Goal: Task Accomplishment & Management: Manage account settings

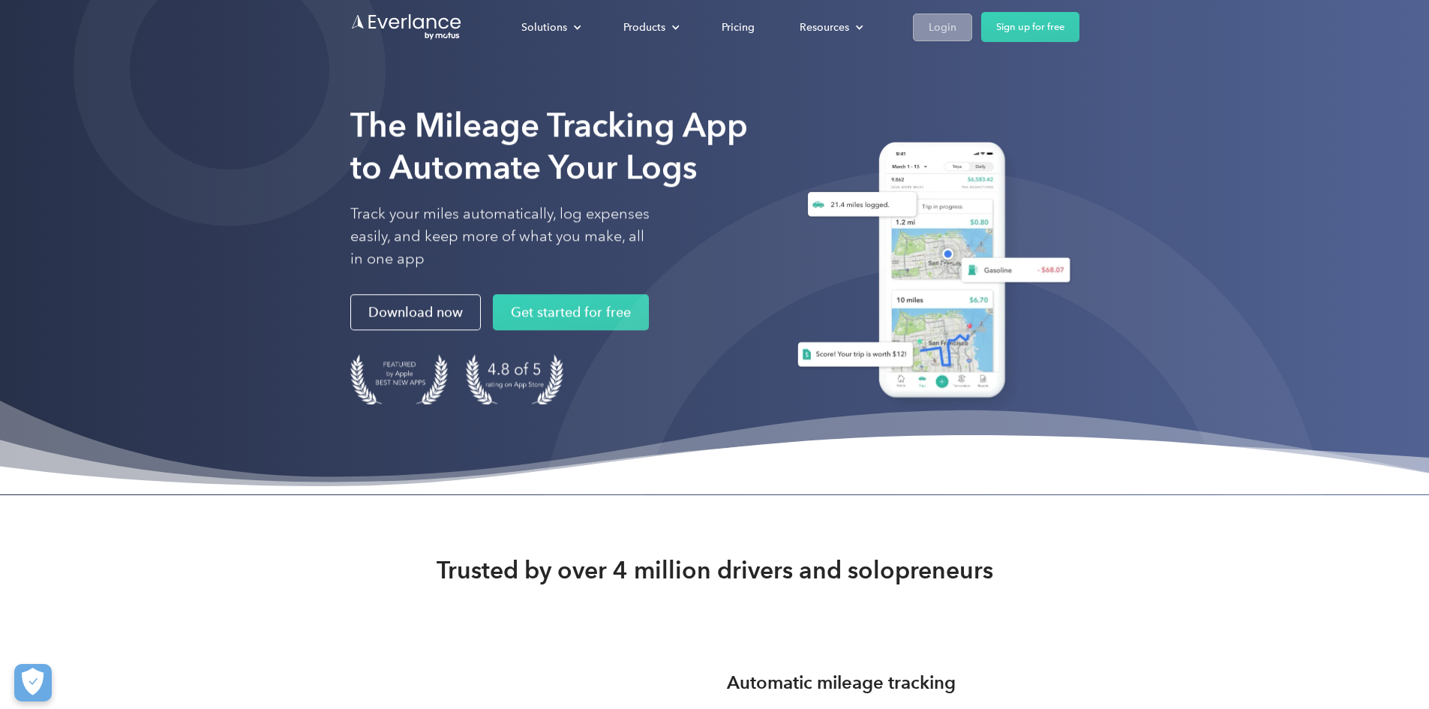
click at [957, 29] on div "Login" at bounding box center [943, 27] width 28 height 19
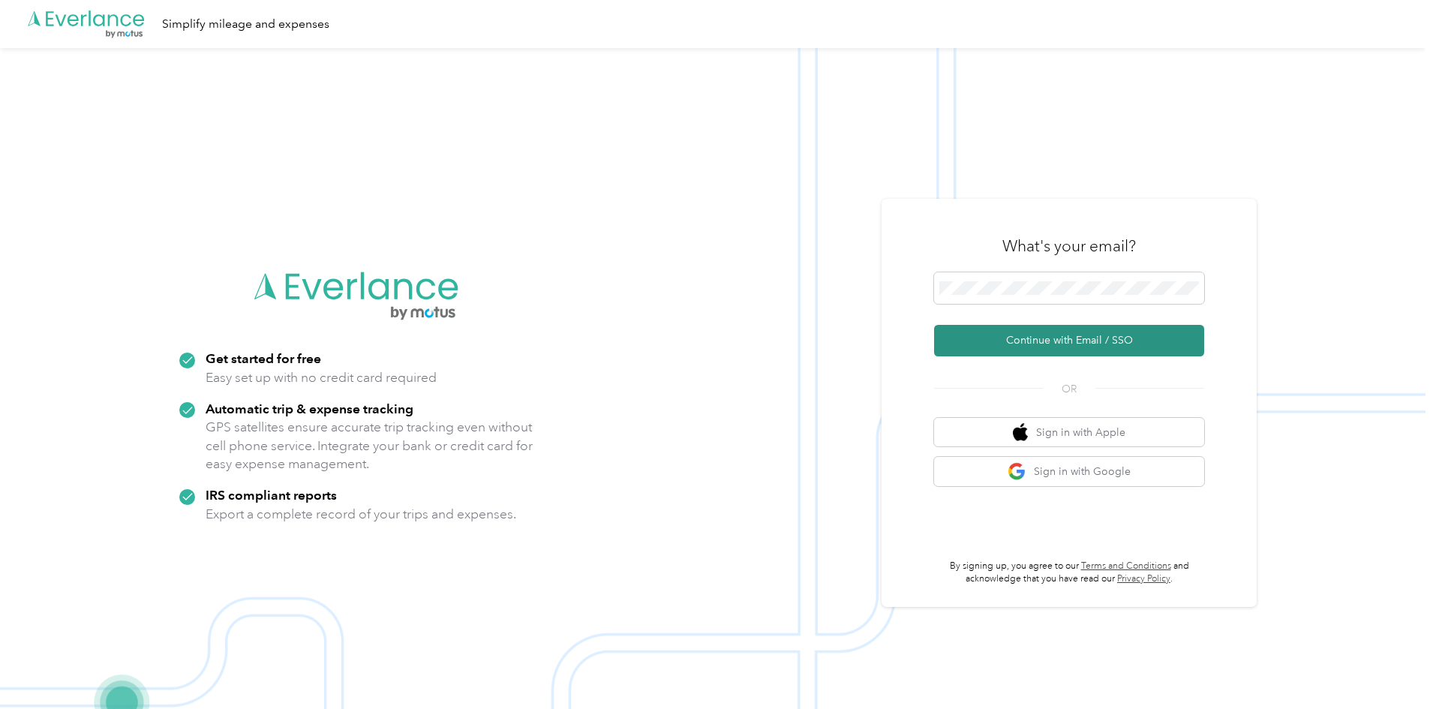
click at [1023, 344] on button "Continue with Email / SSO" at bounding box center [1069, 341] width 270 height 32
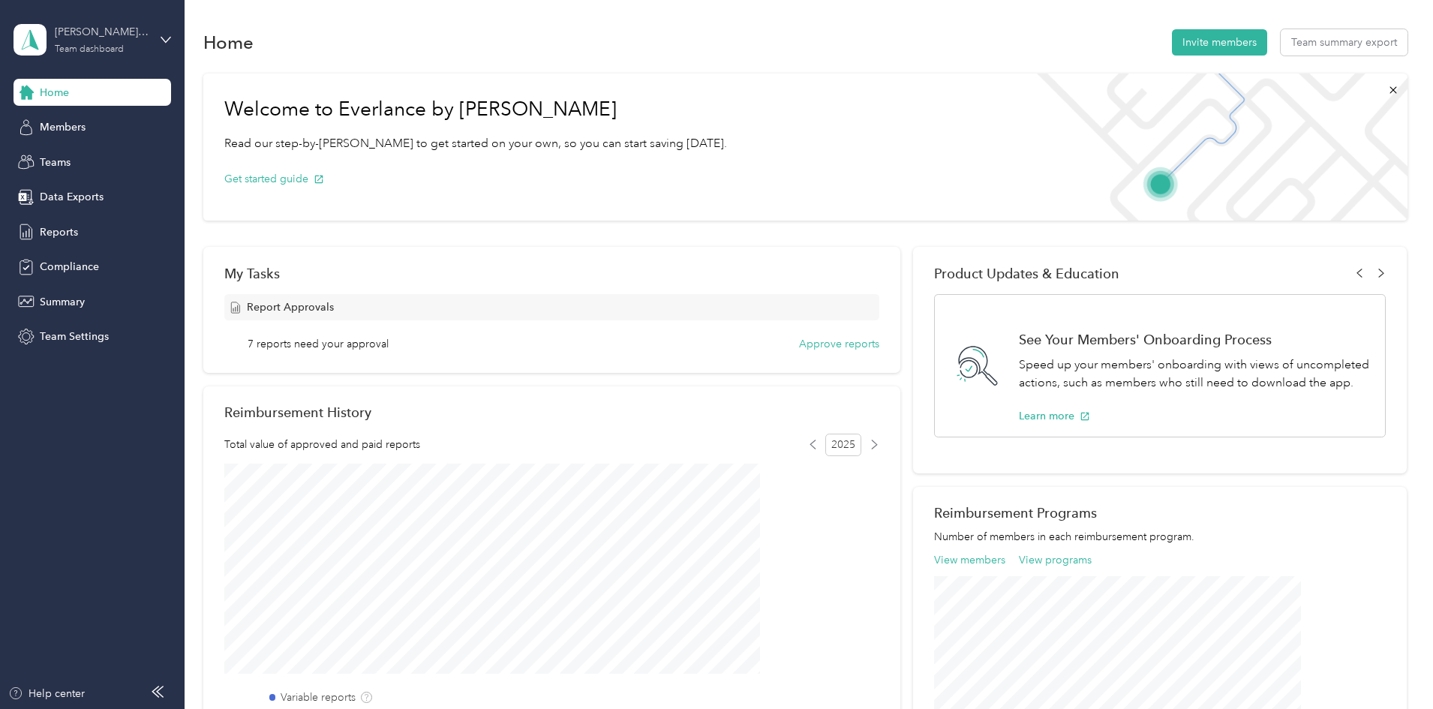
click at [121, 41] on div "[PERSON_NAME]'t Team Team dashboard" at bounding box center [102, 39] width 94 height 30
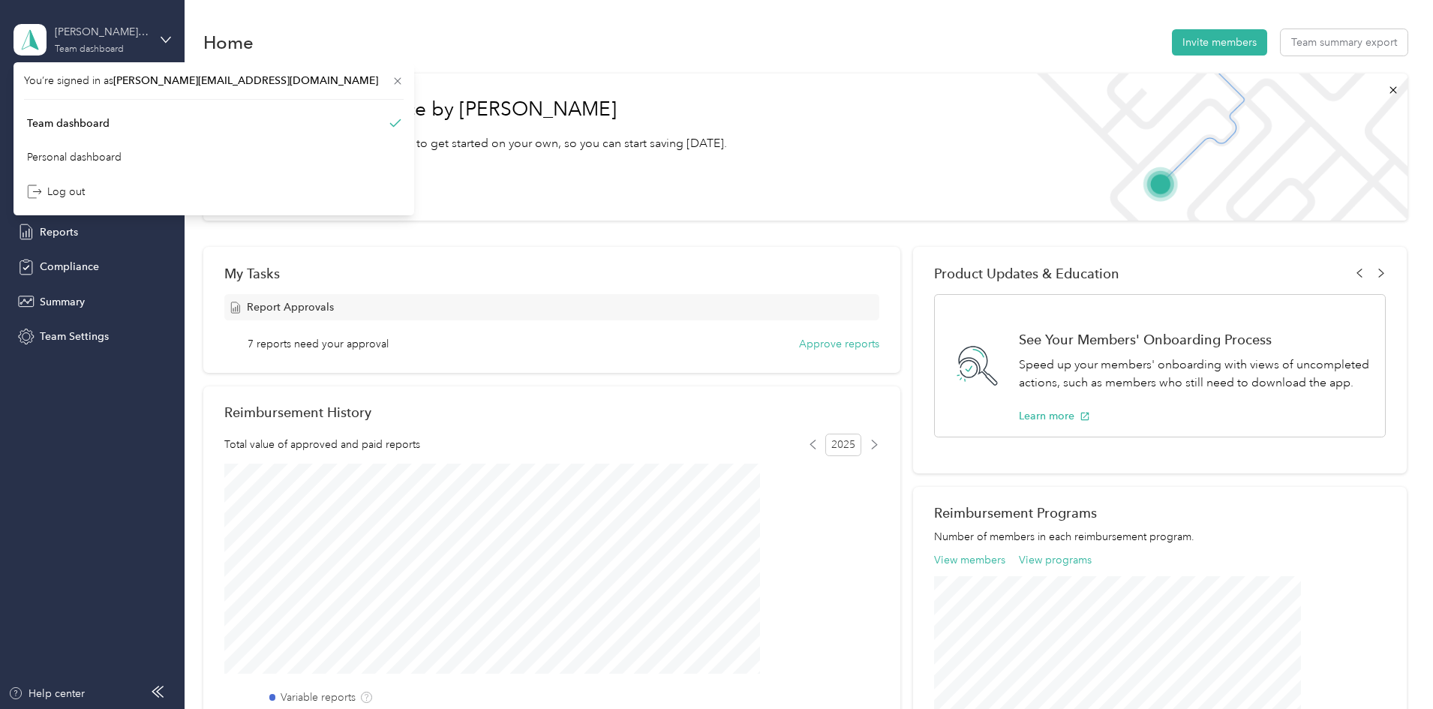
click at [120, 41] on div "[PERSON_NAME]'t Team Team dashboard" at bounding box center [102, 39] width 94 height 30
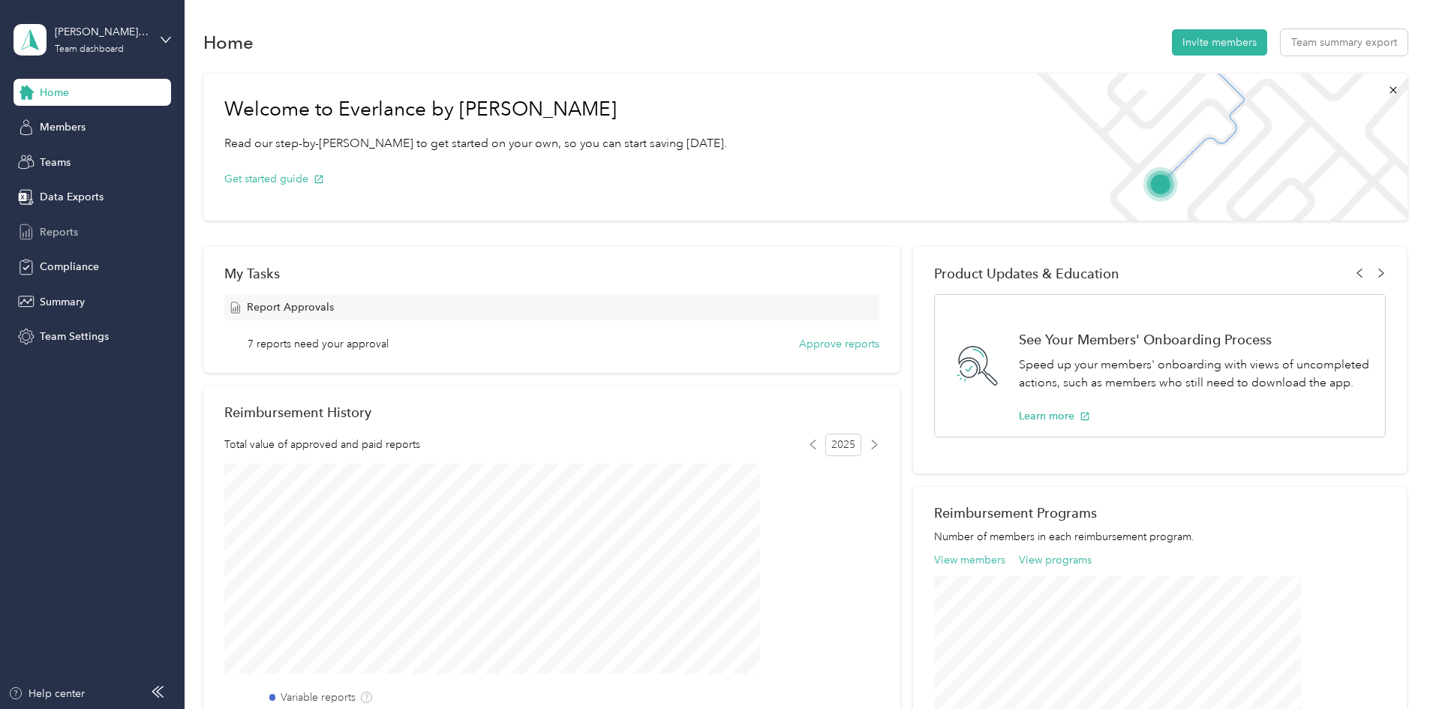
click at [56, 218] on div "Reports" at bounding box center [93, 231] width 158 height 27
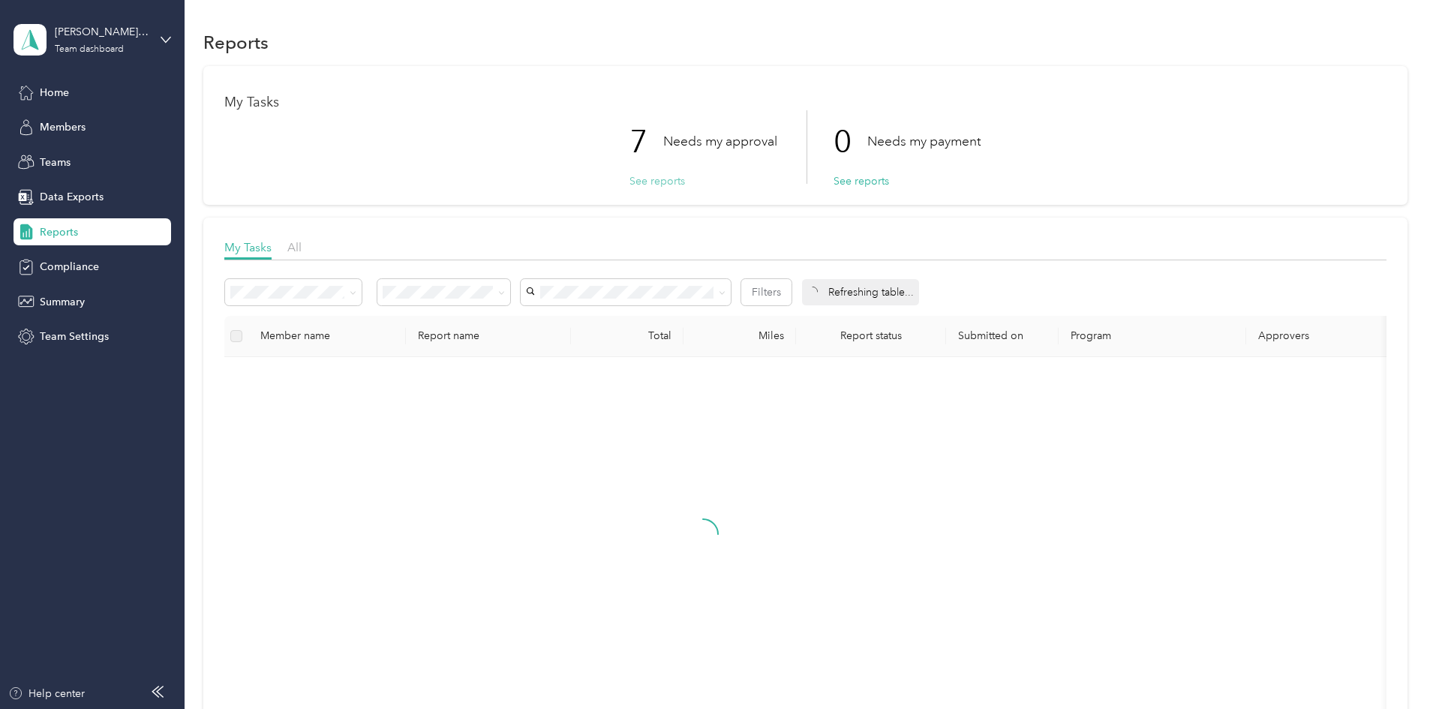
click at [655, 181] on button "See reports" at bounding box center [658, 181] width 56 height 16
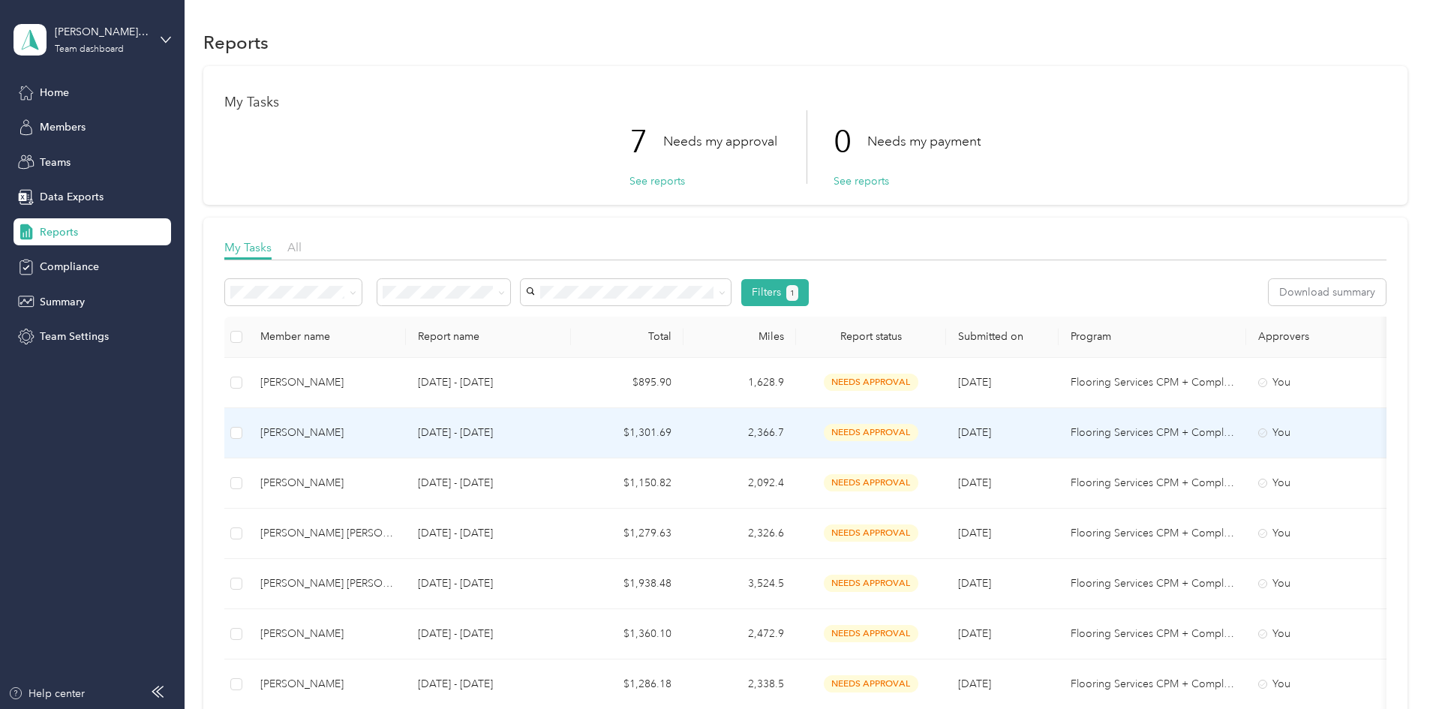
scroll to position [75, 0]
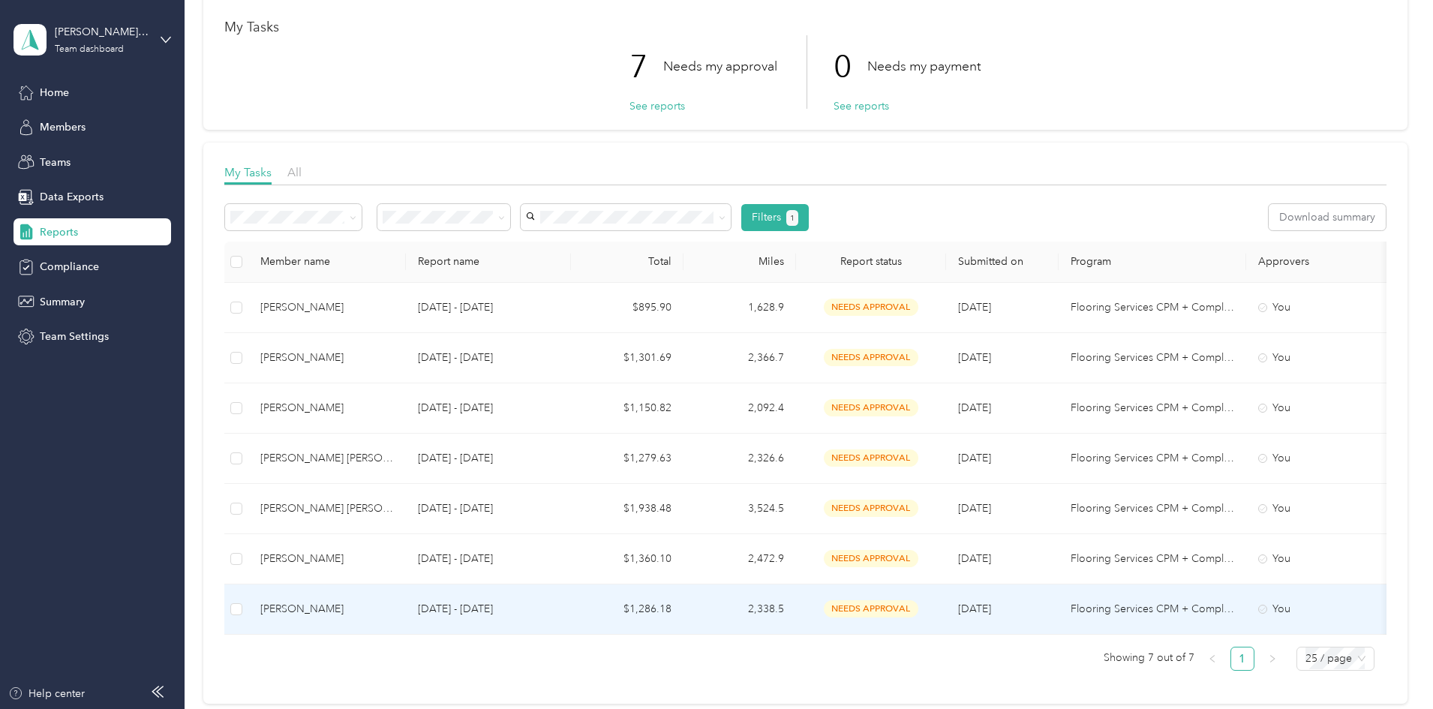
click at [394, 612] on div "[PERSON_NAME]" at bounding box center [327, 609] width 134 height 17
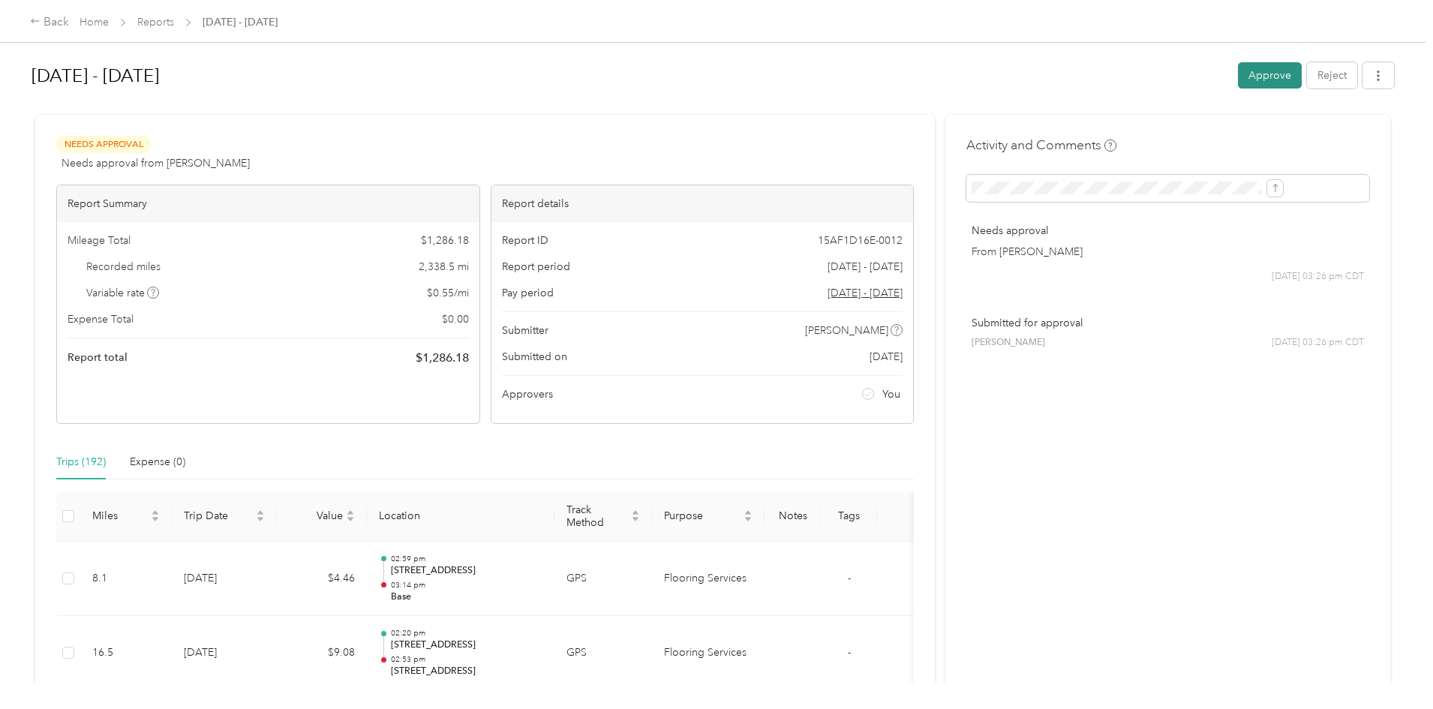
click at [1238, 75] on button "Approve" at bounding box center [1270, 75] width 64 height 26
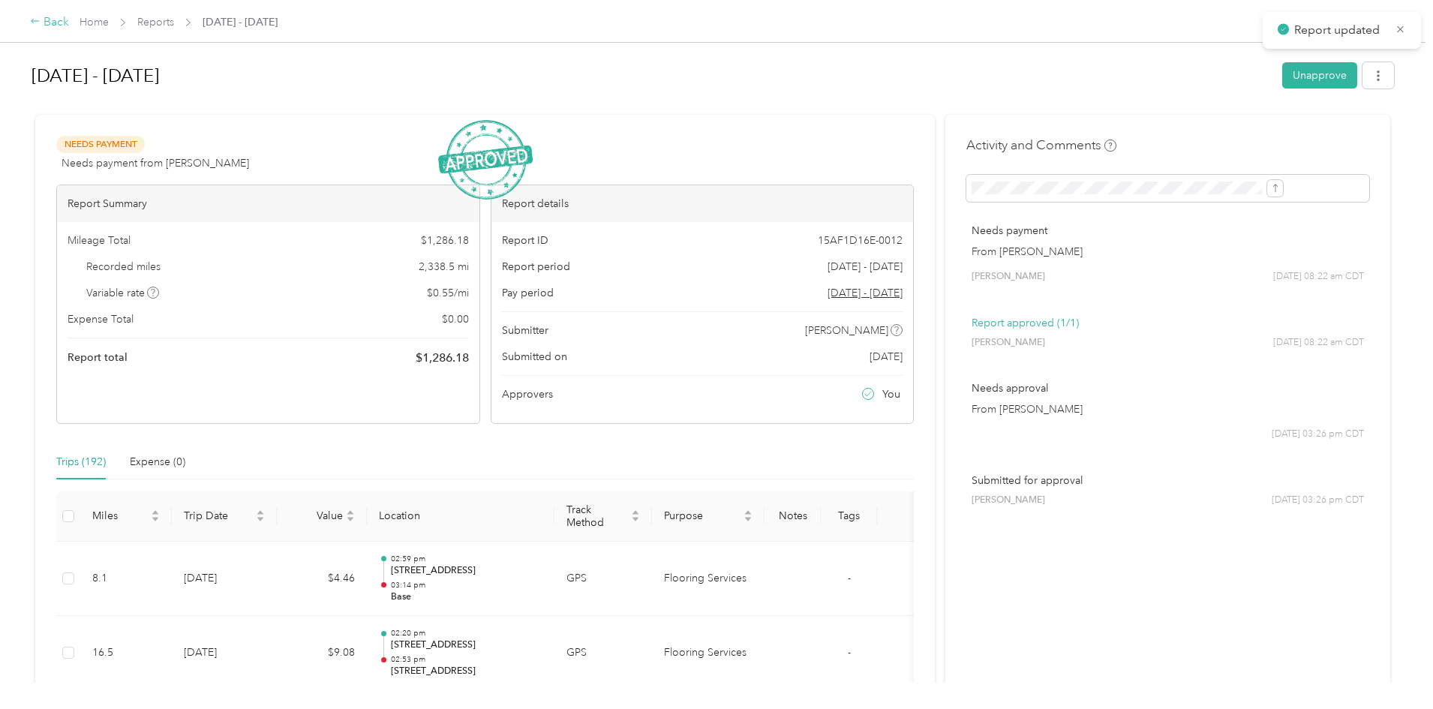
click at [69, 26] on div "Back" at bounding box center [49, 23] width 39 height 18
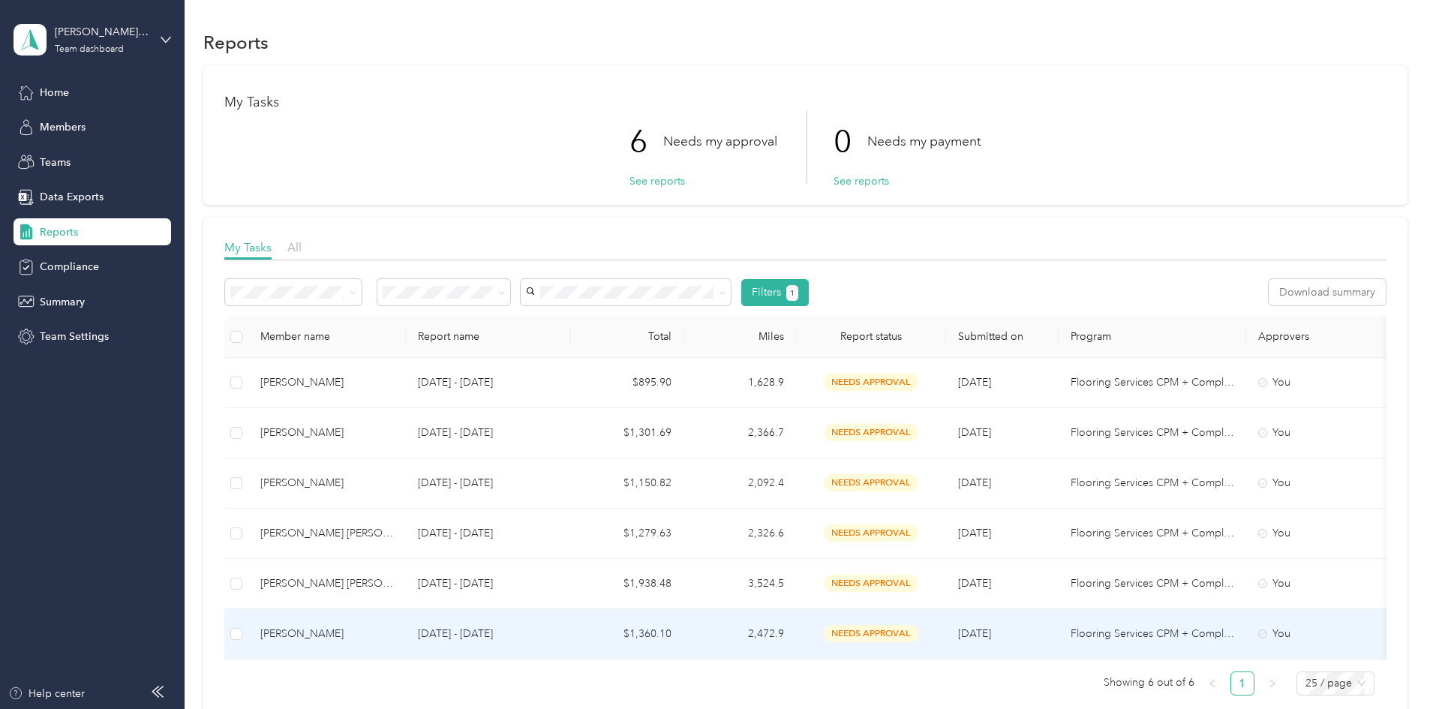
click at [394, 633] on div "[PERSON_NAME]" at bounding box center [327, 634] width 134 height 17
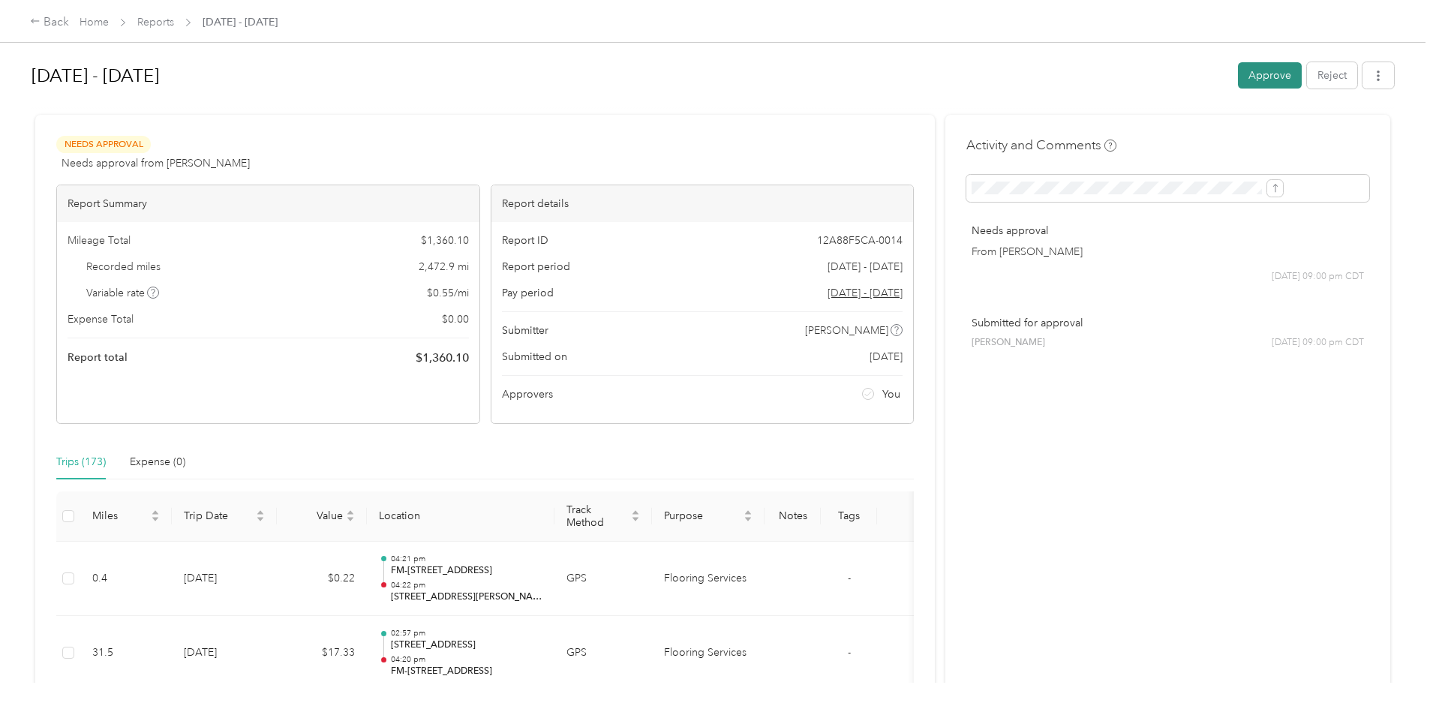
click at [1238, 80] on button "Approve" at bounding box center [1270, 75] width 64 height 26
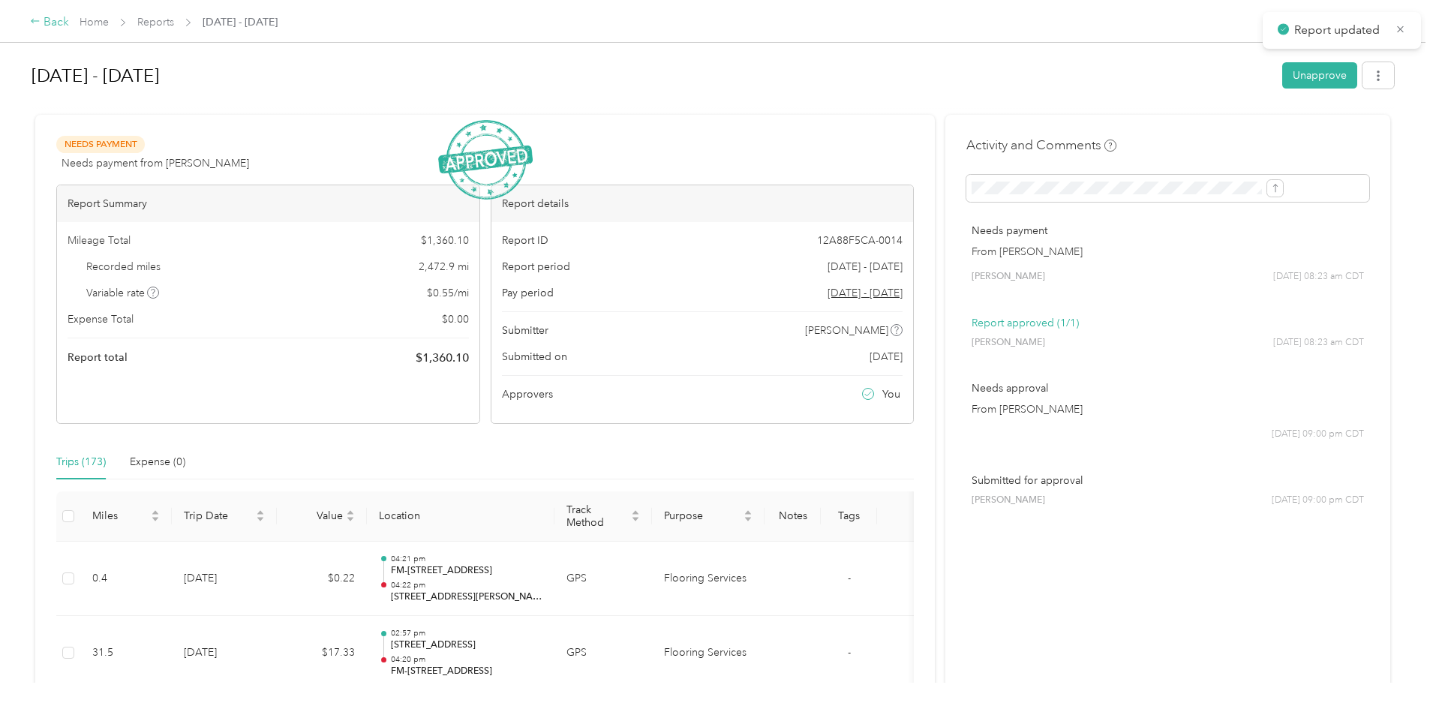
click at [41, 23] on icon at bounding box center [35, 21] width 11 height 11
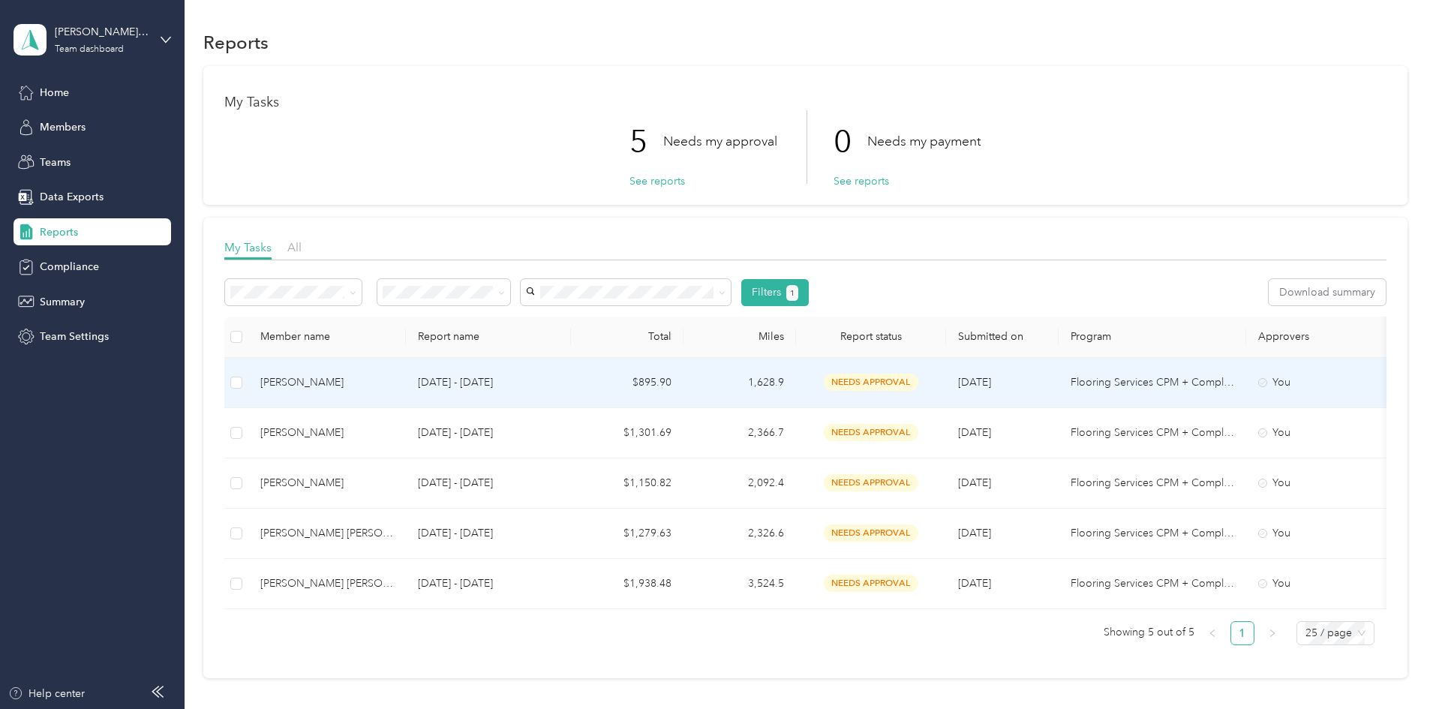
click at [394, 384] on div "[PERSON_NAME]" at bounding box center [327, 382] width 134 height 17
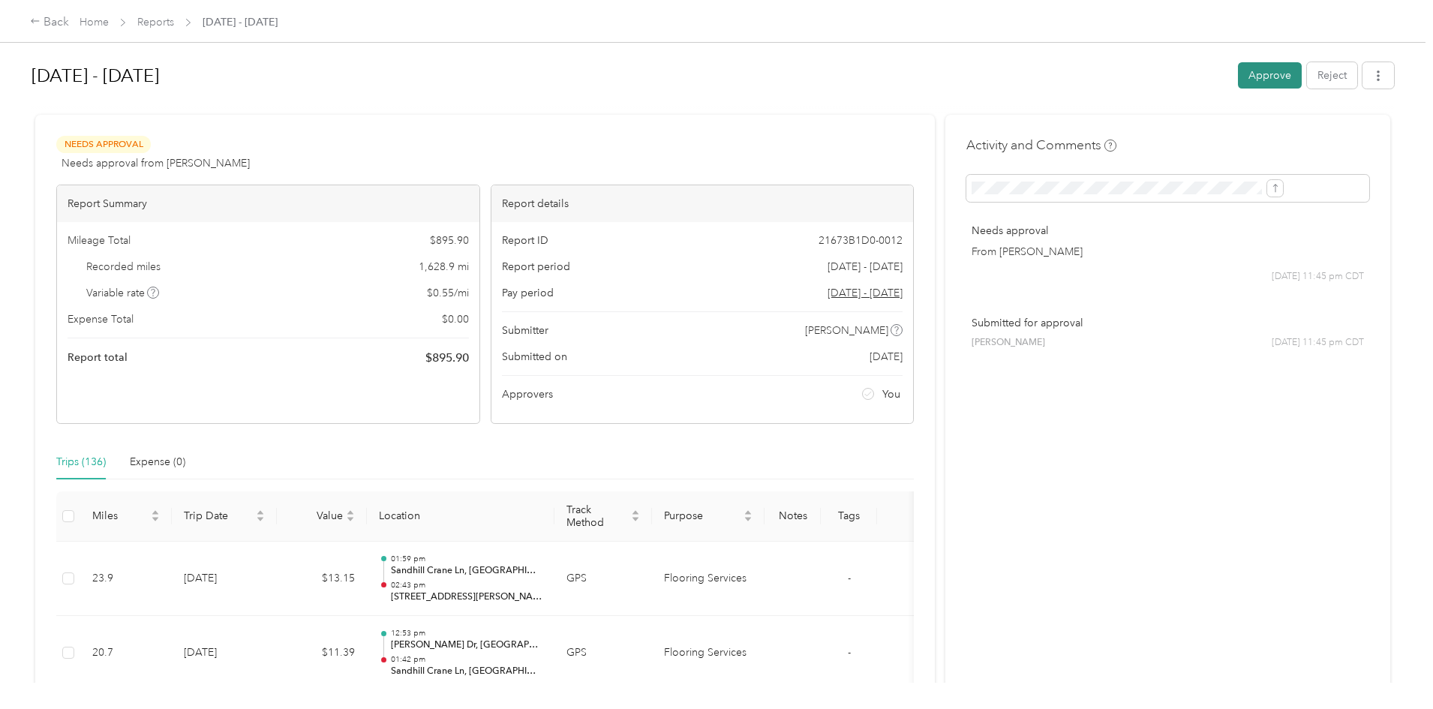
click at [1238, 74] on button "Approve" at bounding box center [1270, 75] width 64 height 26
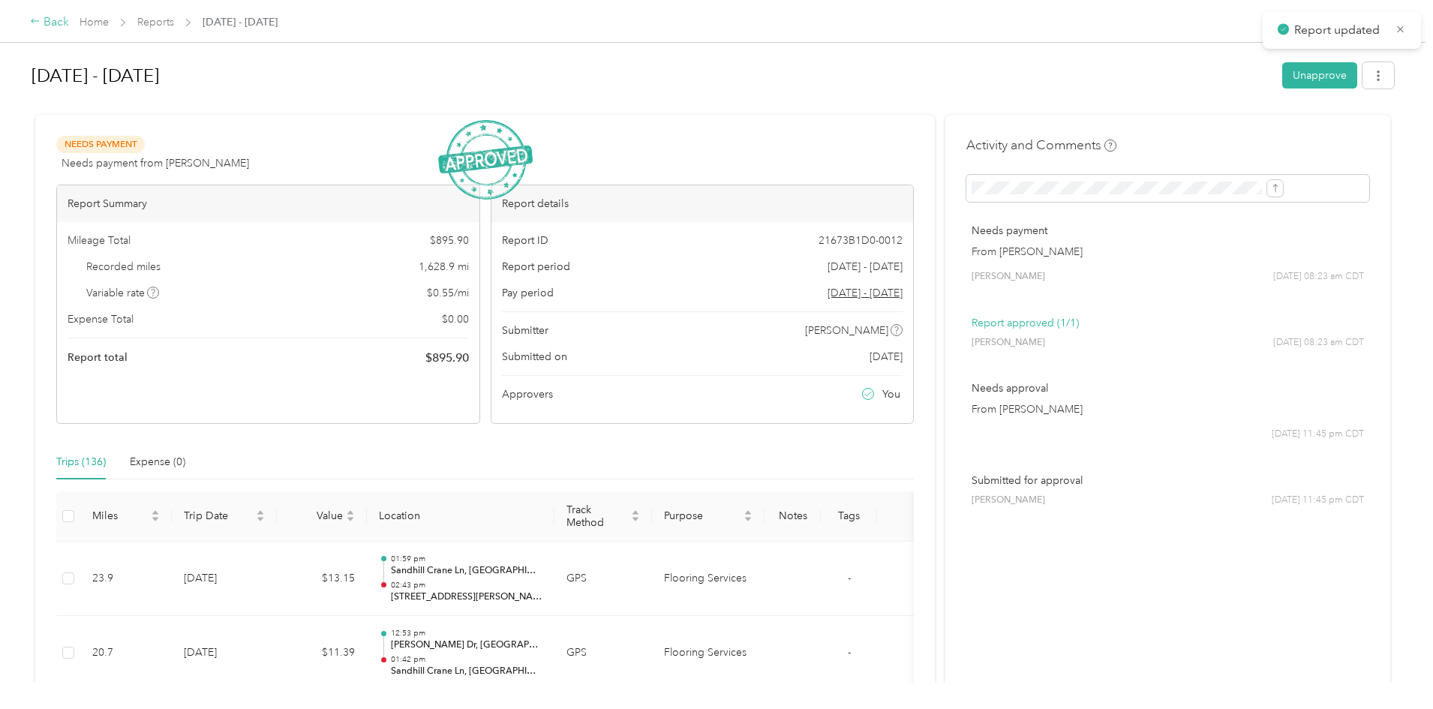
click at [69, 23] on div "Back" at bounding box center [49, 23] width 39 height 18
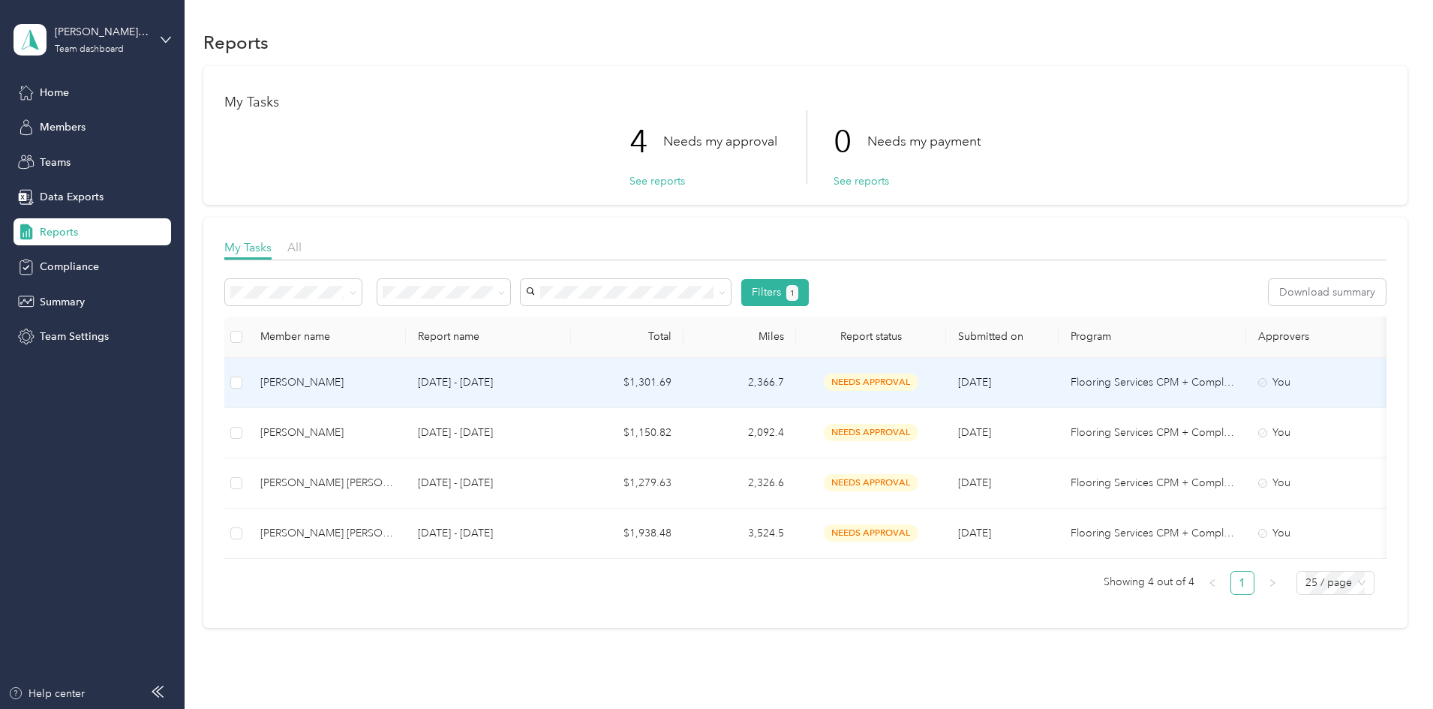
click at [394, 386] on div "[PERSON_NAME]" at bounding box center [327, 382] width 134 height 17
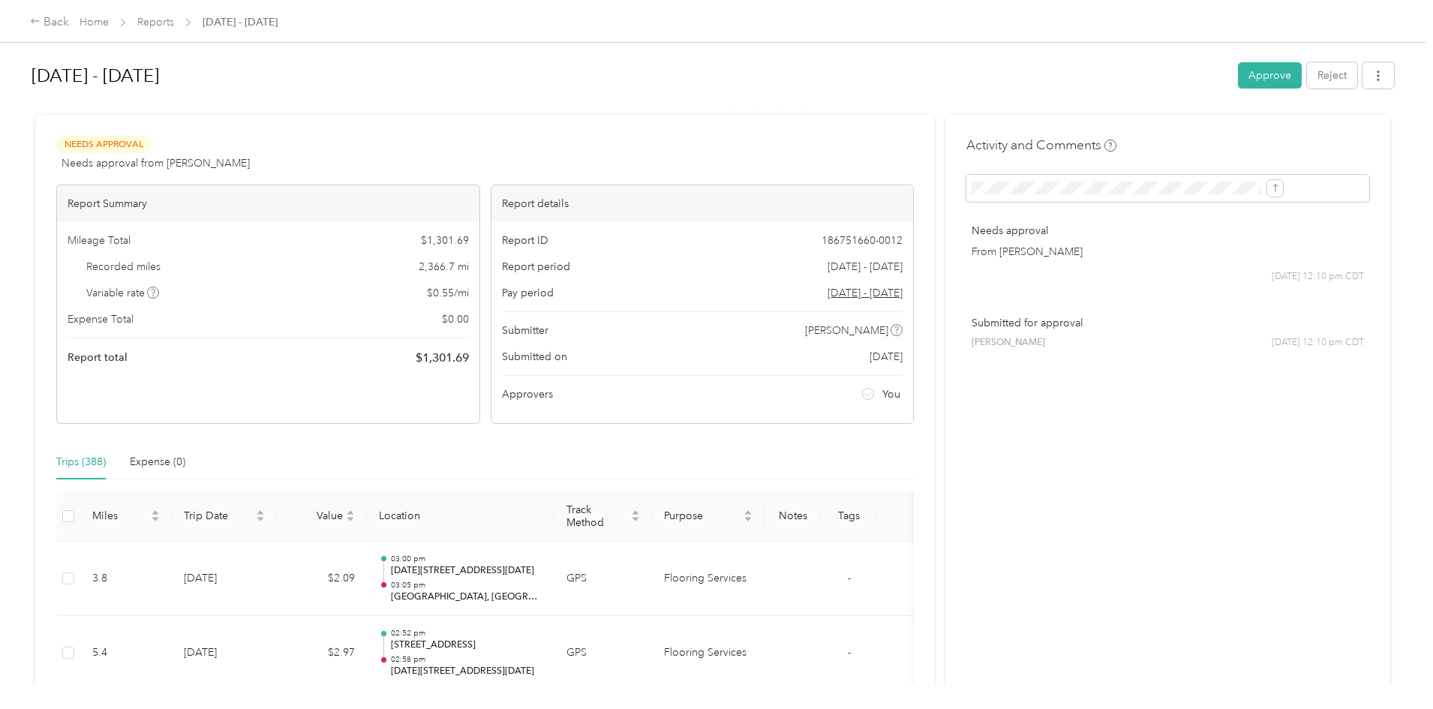
click at [1238, 68] on button "Approve" at bounding box center [1270, 75] width 64 height 26
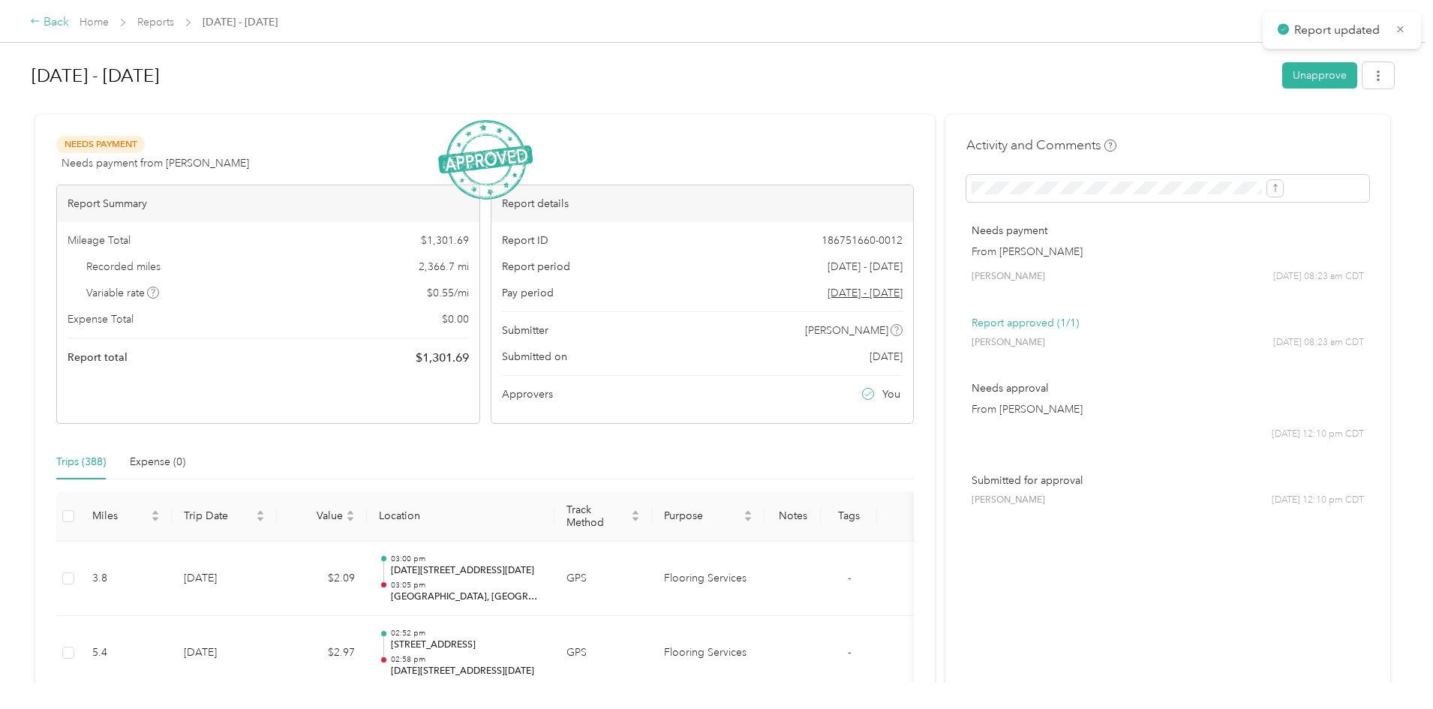
click at [69, 21] on div "Back" at bounding box center [49, 23] width 39 height 18
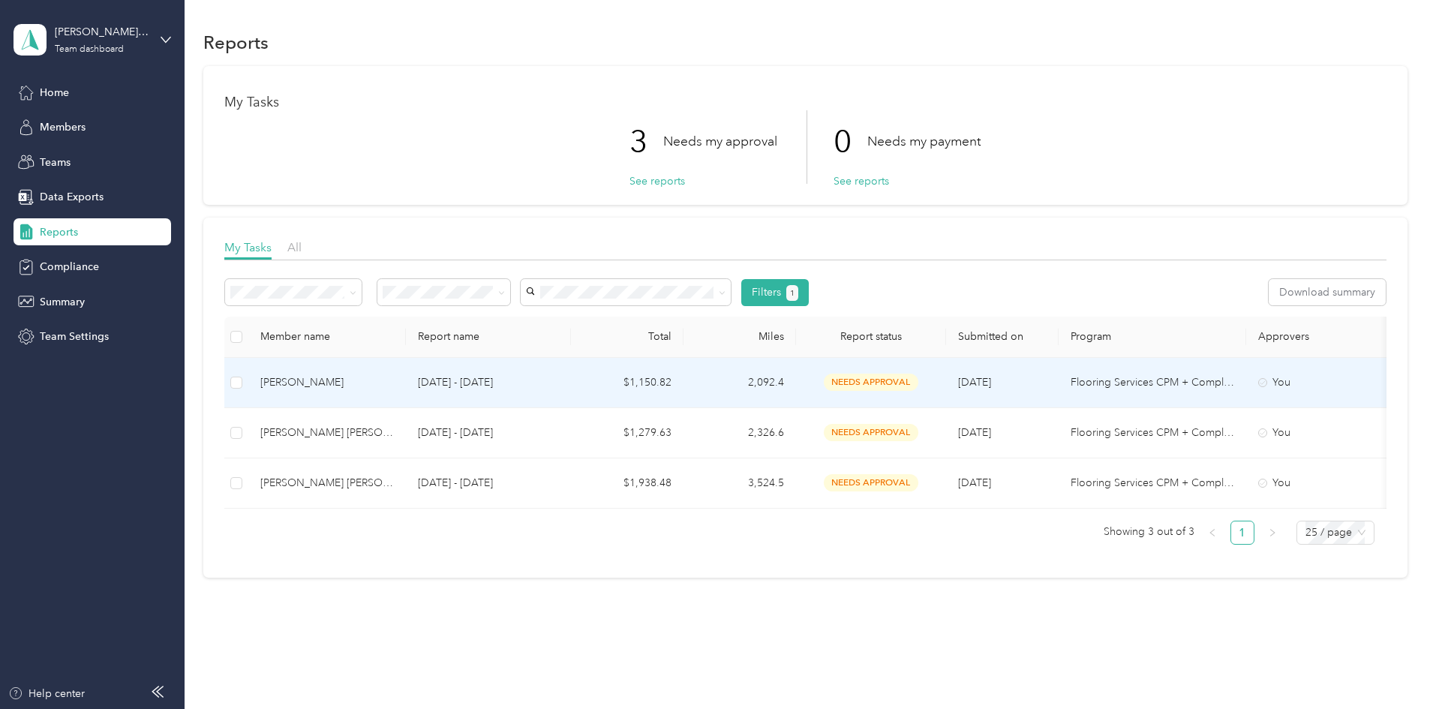
click at [394, 377] on div "[PERSON_NAME]" at bounding box center [327, 382] width 134 height 17
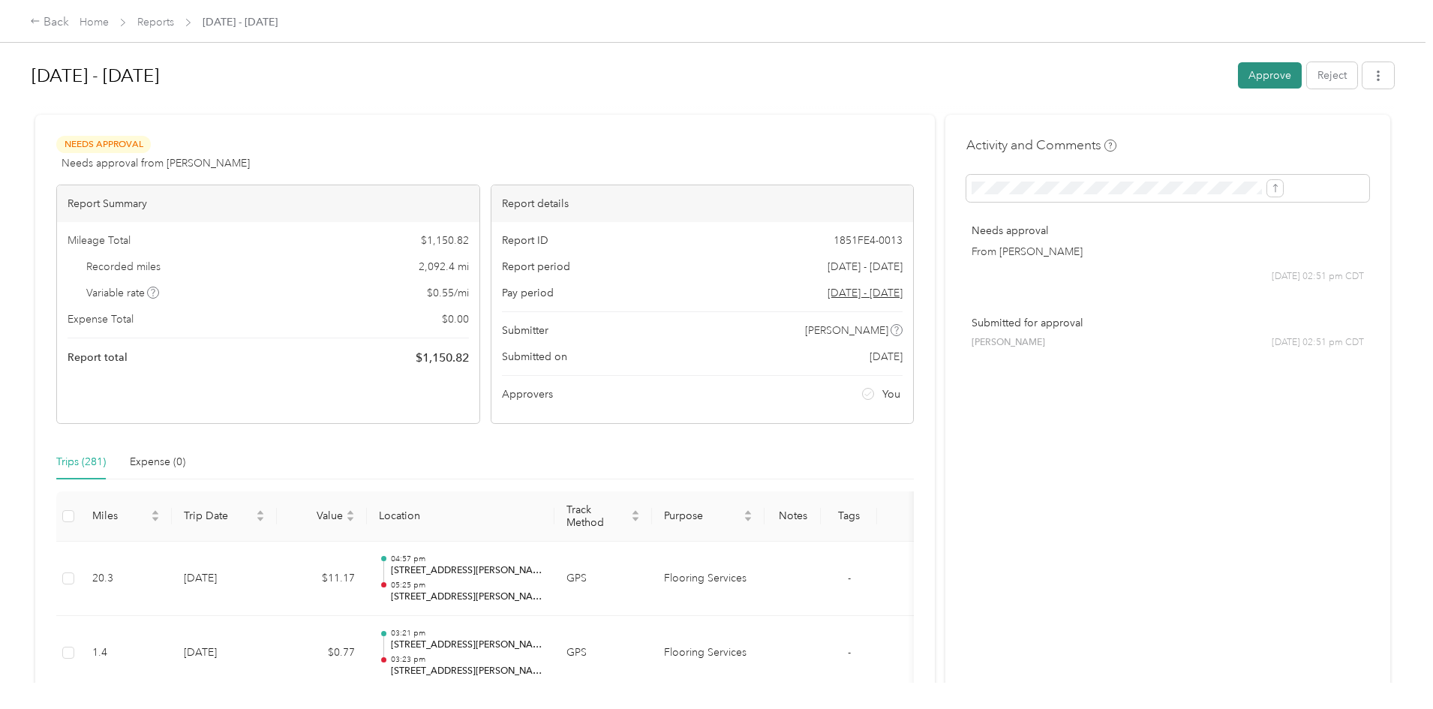
click at [1238, 72] on button "Approve" at bounding box center [1270, 75] width 64 height 26
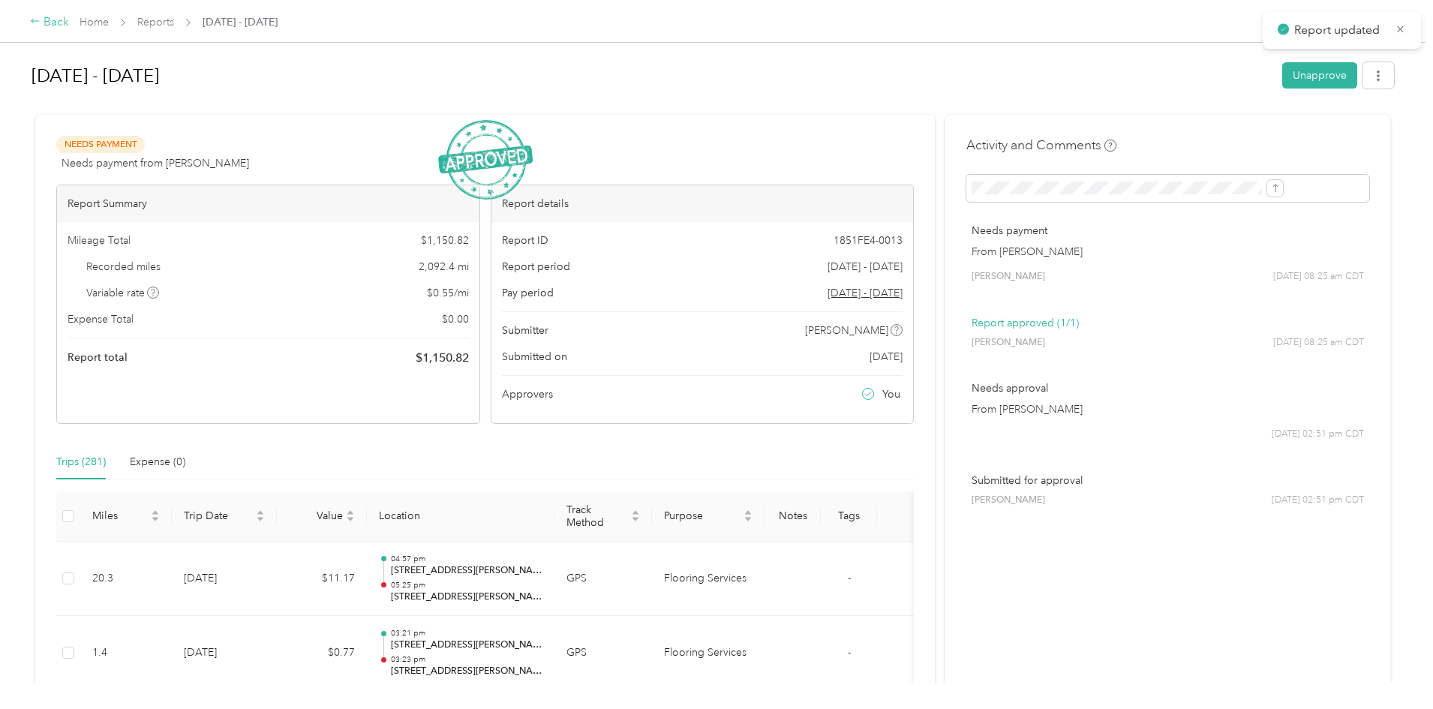
click at [69, 29] on div "Back" at bounding box center [49, 23] width 39 height 18
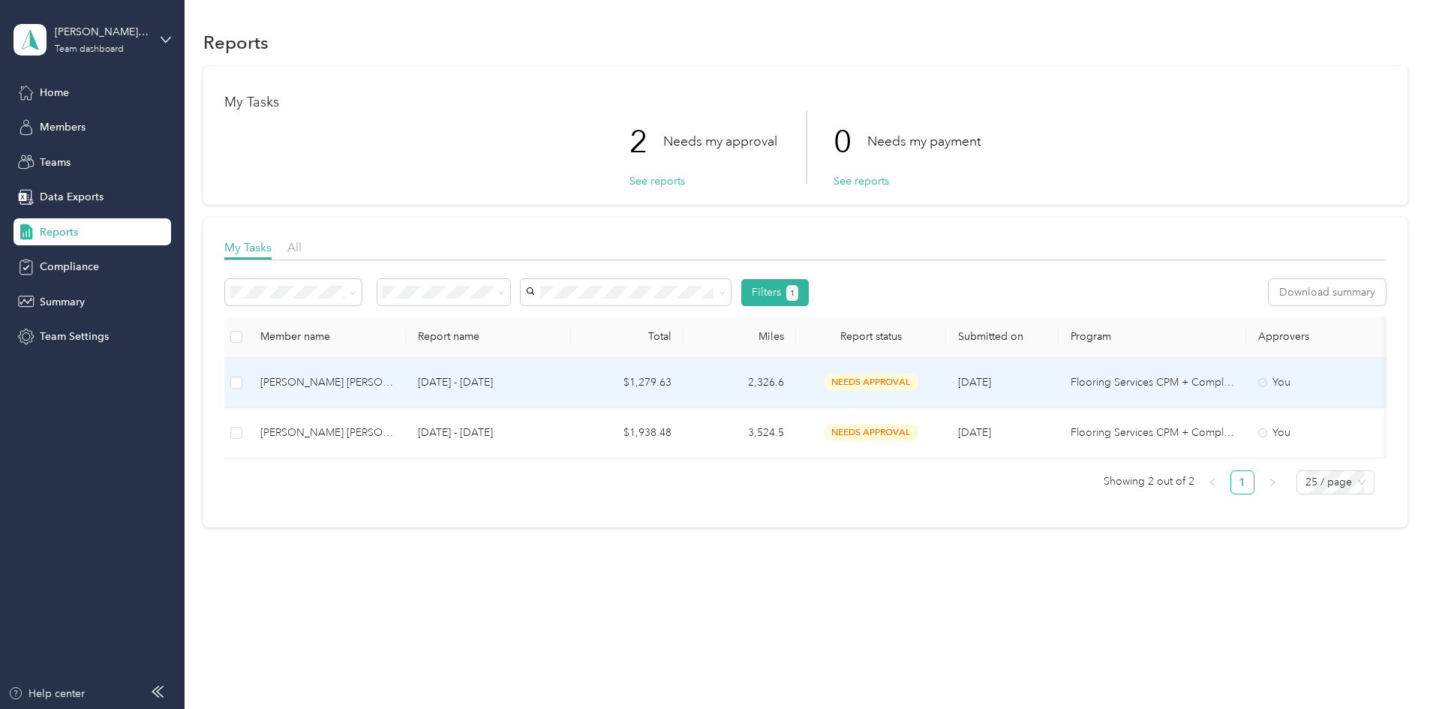
click at [394, 380] on div "[PERSON_NAME] [PERSON_NAME]" at bounding box center [327, 382] width 134 height 17
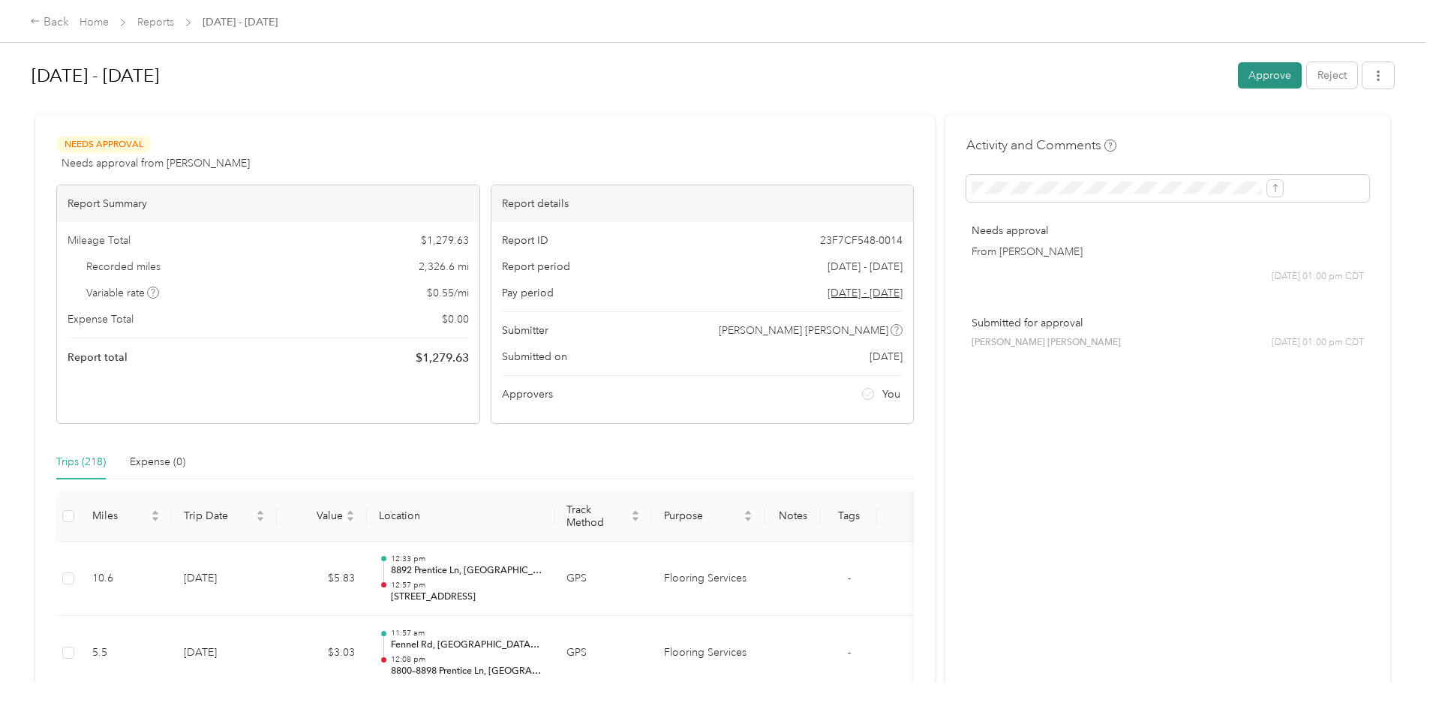
click at [1238, 75] on button "Approve" at bounding box center [1270, 75] width 64 height 26
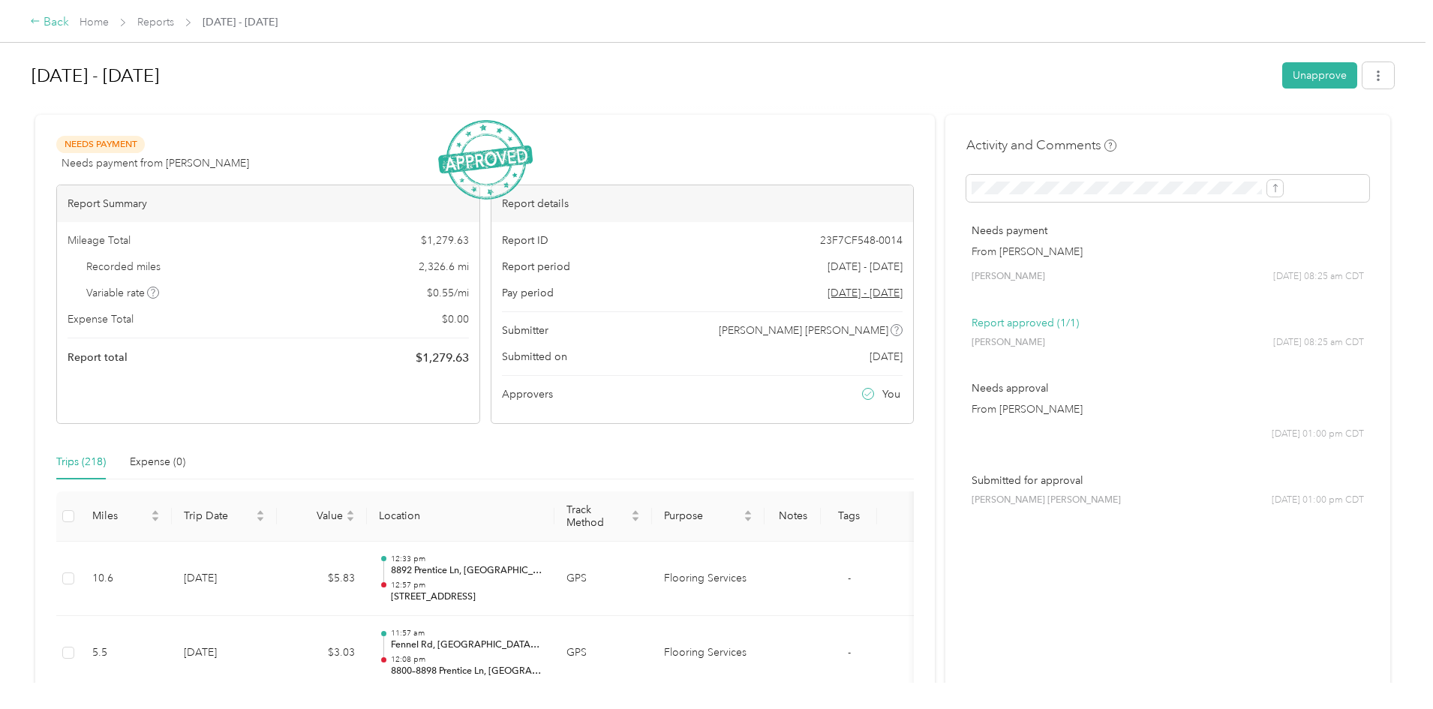
click at [69, 29] on div "Back" at bounding box center [49, 23] width 39 height 18
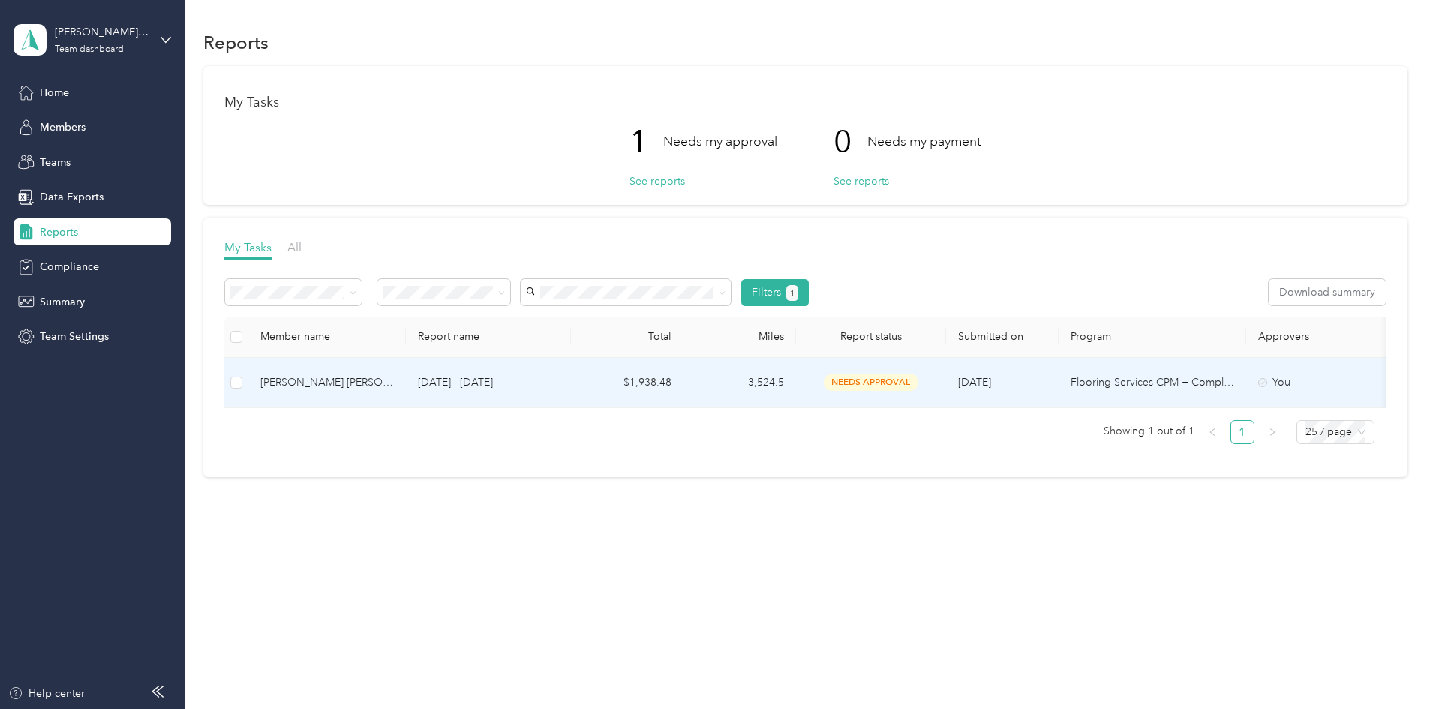
click at [394, 380] on div "[PERSON_NAME] [PERSON_NAME]" at bounding box center [327, 382] width 134 height 17
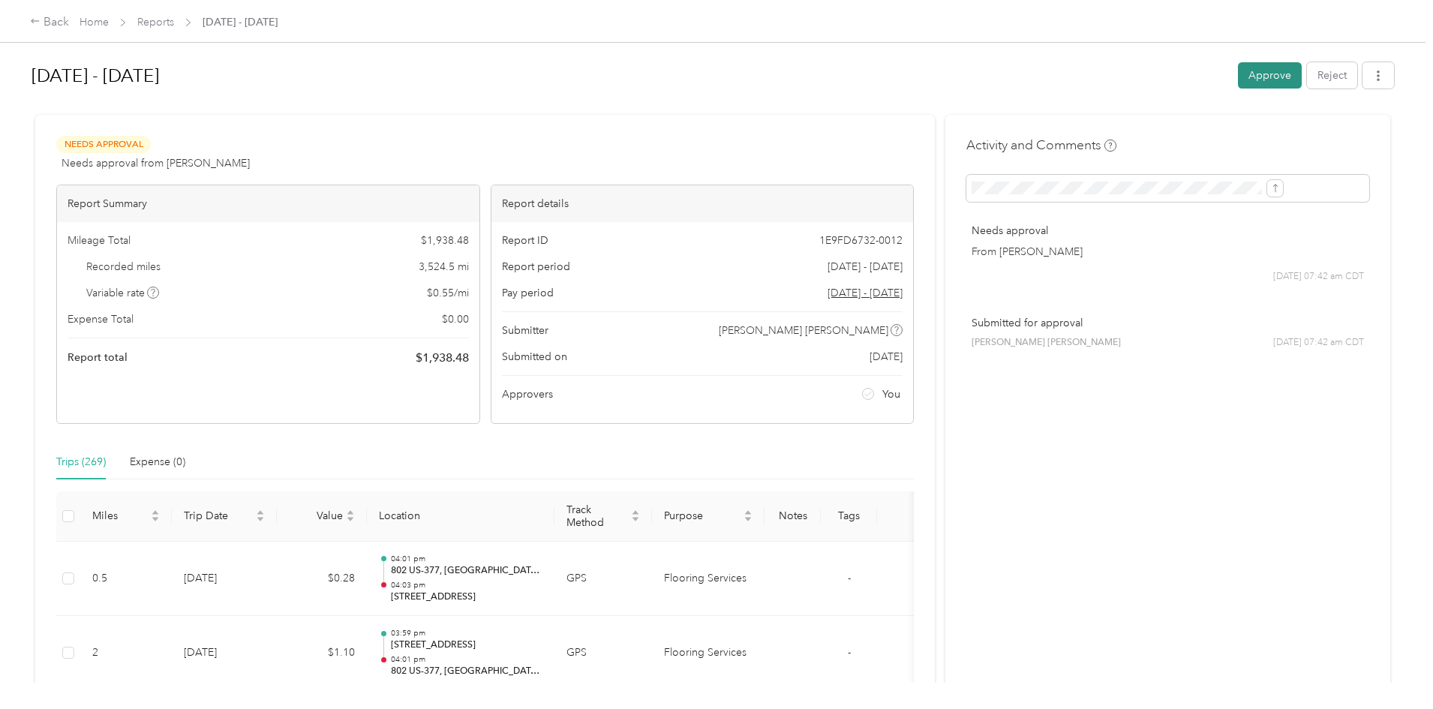
click at [1238, 83] on button "Approve" at bounding box center [1270, 75] width 64 height 26
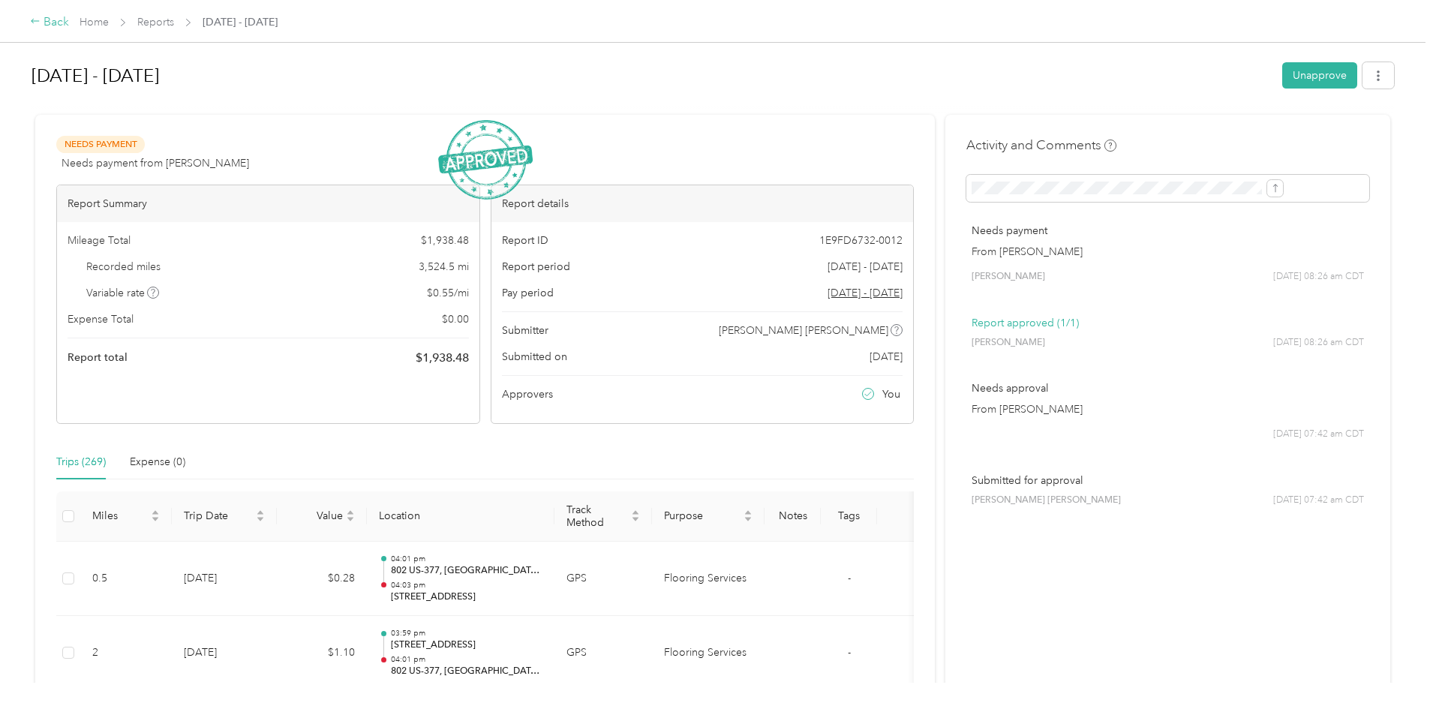
click at [69, 24] on div "Back" at bounding box center [49, 23] width 39 height 18
